Goal: Task Accomplishment & Management: Manage account settings

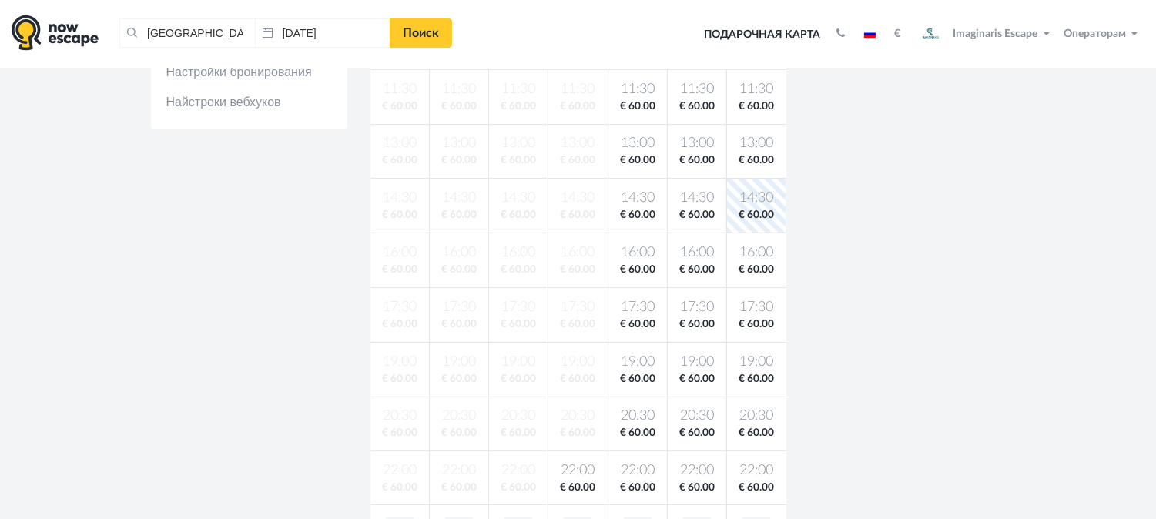
scroll to position [394, 0]
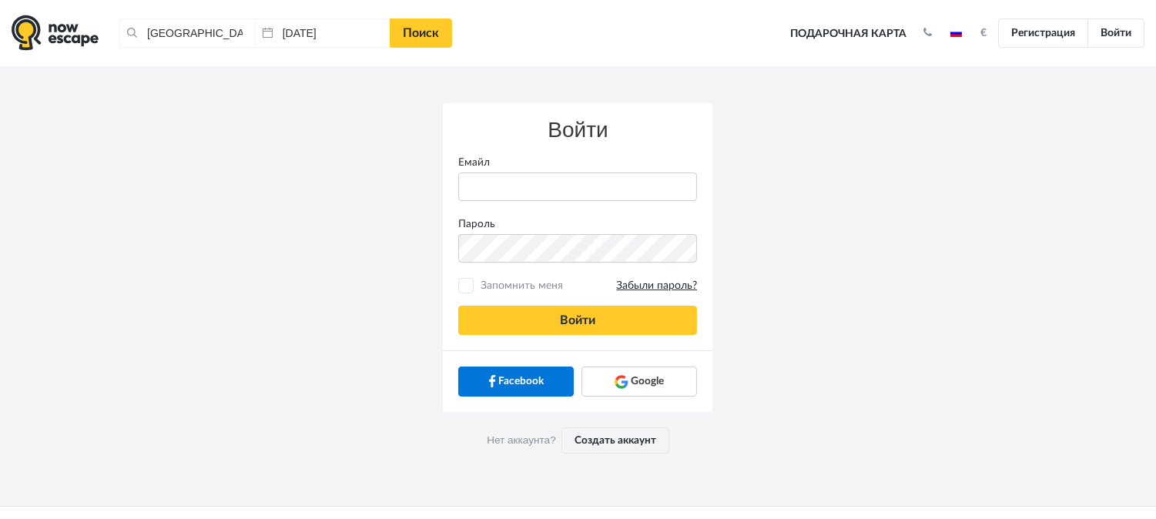
type input "[PERSON_NAME][EMAIL_ADDRESS][DOMAIN_NAME]"
click at [508, 286] on span "Запомнить меня Забыли пароль?" at bounding box center [587, 285] width 220 height 15
click at [471, 286] on input "Запомнить меня Забыли пароль?" at bounding box center [466, 286] width 10 height 10
checkbox input "true"
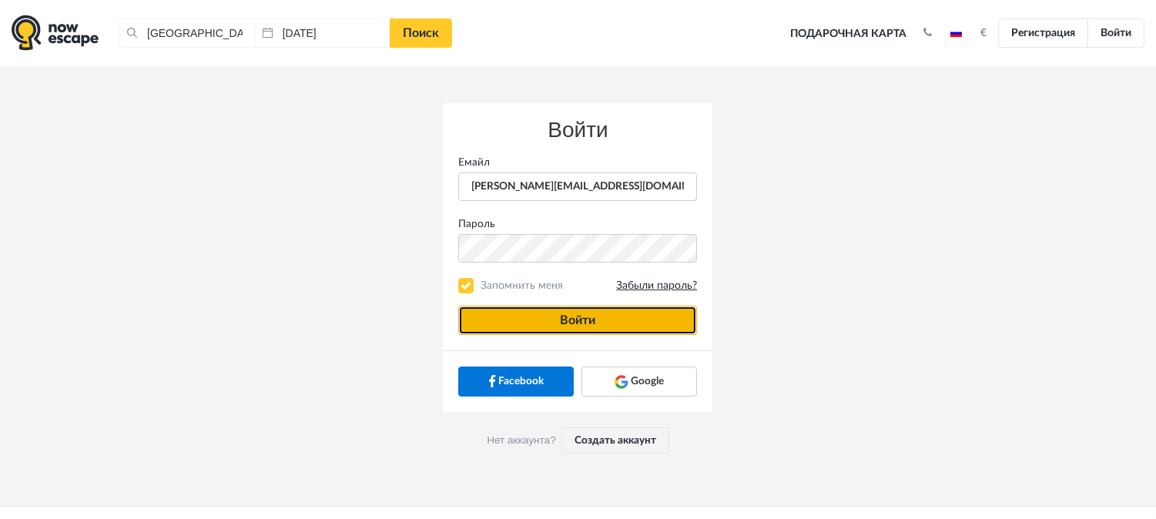
click at [534, 308] on button "Войти" at bounding box center [577, 320] width 239 height 29
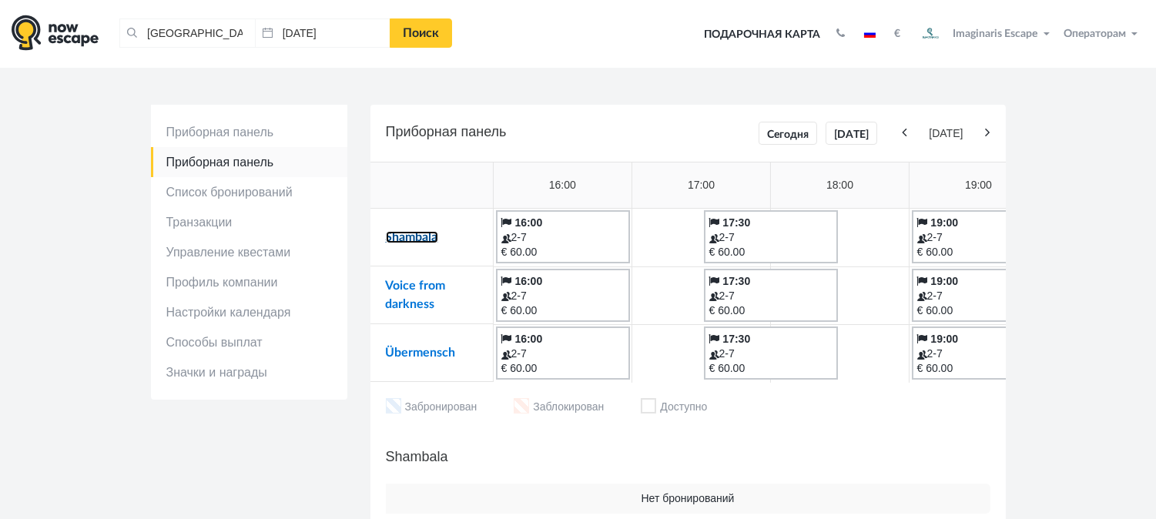
click at [414, 240] on link "Shambala" at bounding box center [412, 237] width 52 height 12
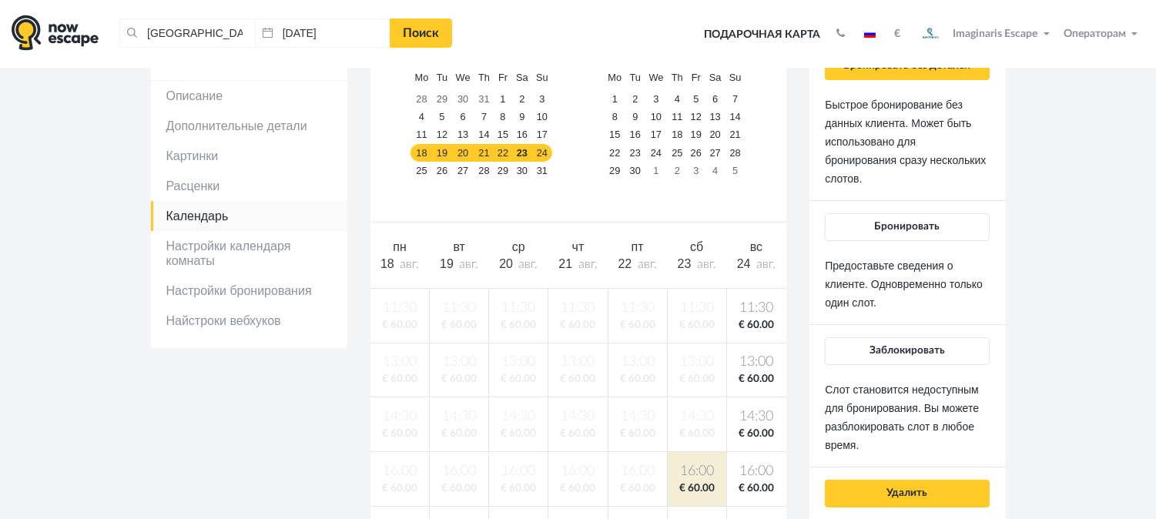
scroll to position [142, 0]
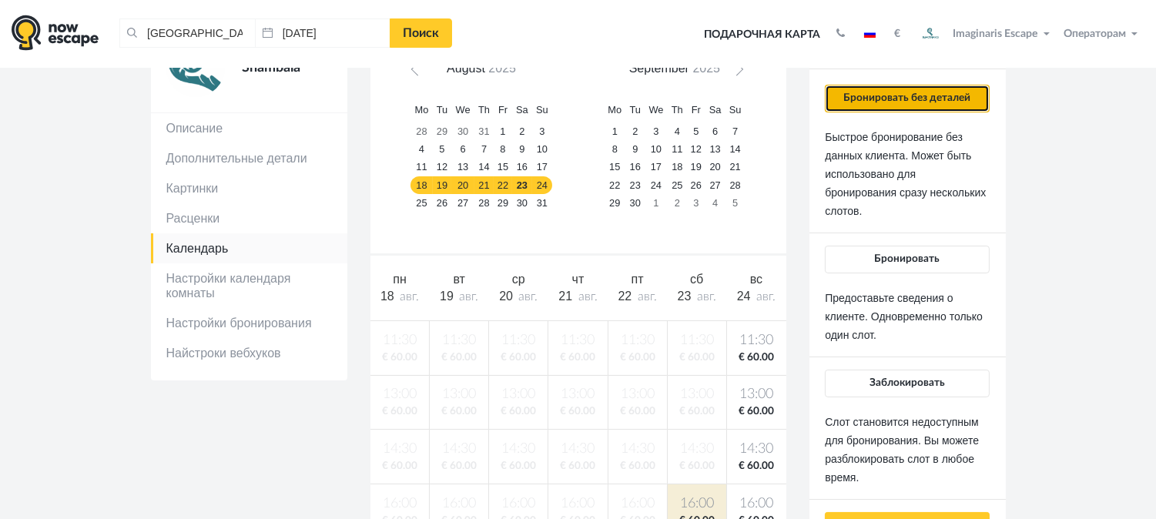
click at [901, 106] on button "Бронировать без деталей" at bounding box center [907, 99] width 164 height 28
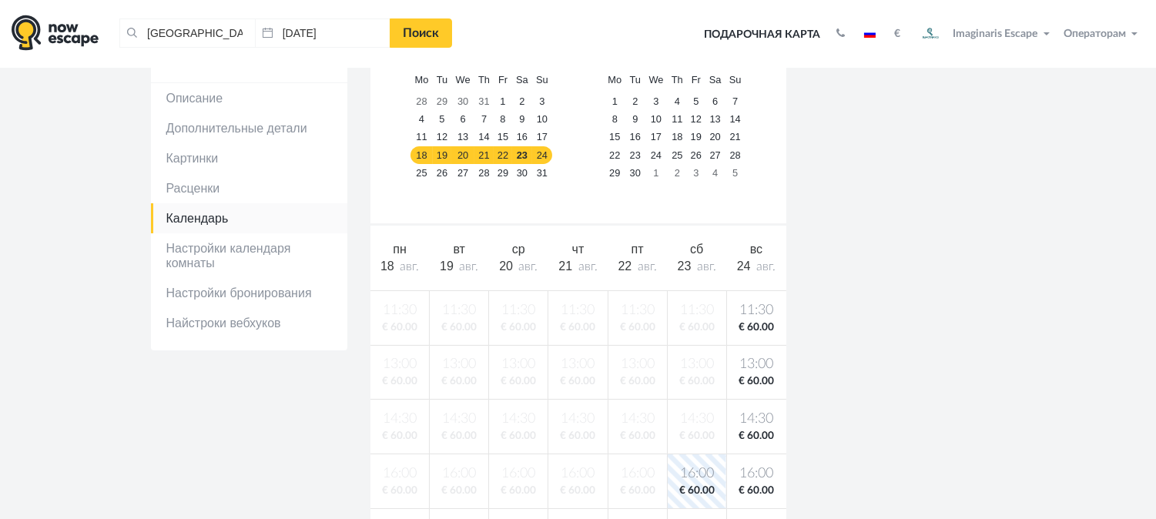
scroll to position [137, 0]
